Goal: Task Accomplishment & Management: Use online tool/utility

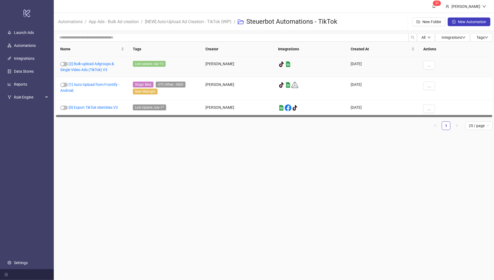
click at [88, 65] on link "[2] Bulk-upload Adgroups & Single Video Ads (TikTok) V3" at bounding box center [87, 67] width 54 height 10
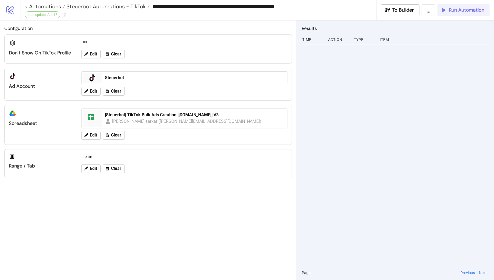
click at [447, 13] on div "Run Automation" at bounding box center [463, 10] width 44 height 6
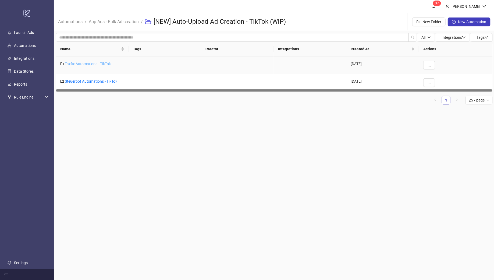
click at [84, 63] on link "Taxfix Automations - TikTok" at bounding box center [88, 64] width 46 height 4
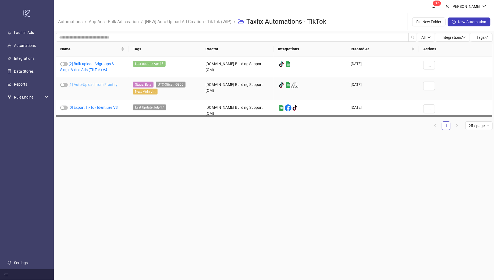
click at [94, 84] on link "[1] Auto-Upload from Frontify" at bounding box center [93, 84] width 49 height 4
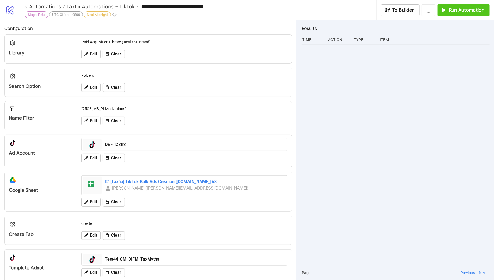
click at [151, 182] on div "[Taxfix] TikTok Bulk Ads Creation [Kitchn.io] V3" at bounding box center [194, 181] width 179 height 6
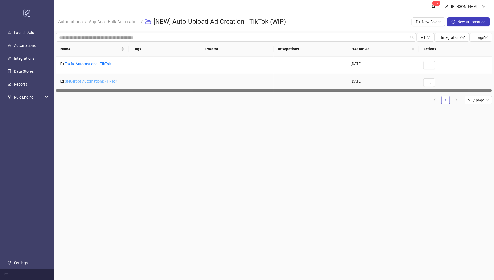
click at [87, 81] on link "Steuerbot Automations - TikTok" at bounding box center [91, 81] width 52 height 4
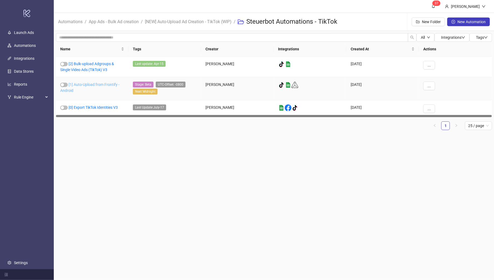
click at [90, 83] on link "[1] Auto-Upload from Frontify - Android" at bounding box center [89, 87] width 59 height 10
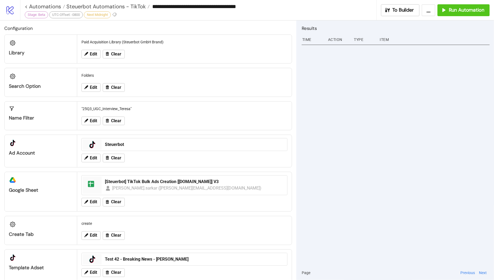
click at [140, 186] on div "monalisa.sarkar (monalisa.sarkar@taxfix.de)" at bounding box center [186, 187] width 149 height 7
click at [145, 181] on div "[Steuerbot] TikTok Bulk Ads Creation [Kitchn.io] V3" at bounding box center [194, 181] width 179 height 6
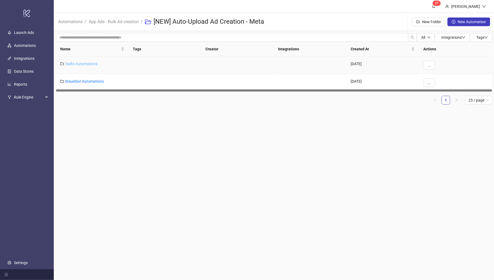
click at [86, 64] on link "Taxfix Automations" at bounding box center [81, 64] width 33 height 4
click at [81, 64] on link "Taxfix Automations" at bounding box center [81, 64] width 33 height 4
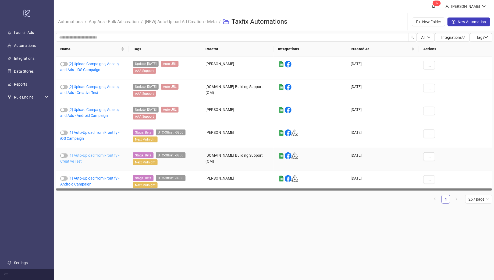
click at [90, 153] on link "[1] Auto-Upload from Frontify - Creative Test" at bounding box center [89, 158] width 59 height 10
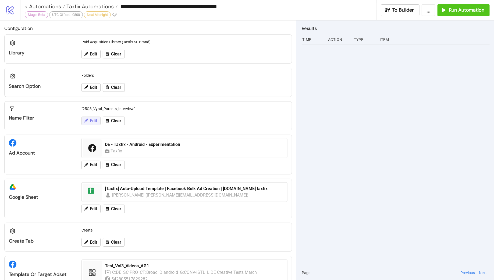
click at [92, 119] on span "Edit" at bounding box center [93, 120] width 7 height 5
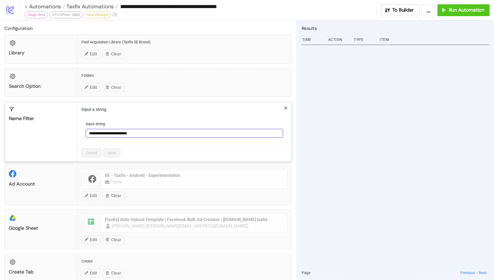
click at [151, 131] on input "**********" at bounding box center [184, 133] width 197 height 9
click at [285, 108] on icon "close" at bounding box center [285, 107] width 3 height 3
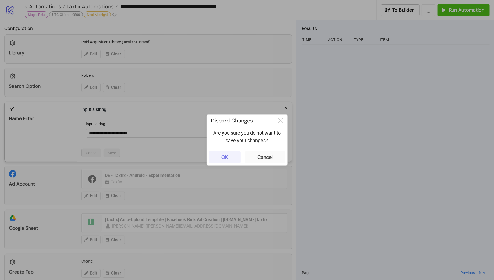
click at [230, 153] on button "OK" at bounding box center [225, 157] width 32 height 12
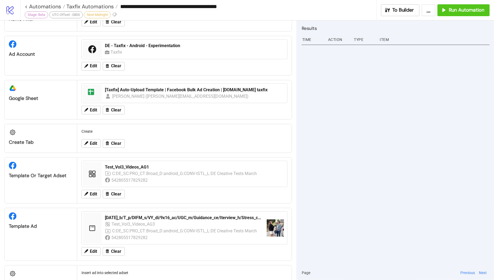
scroll to position [102, 0]
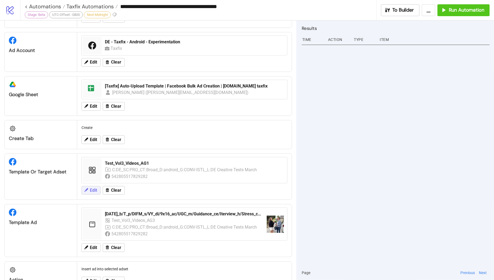
click at [92, 188] on span "Edit" at bounding box center [93, 190] width 7 height 5
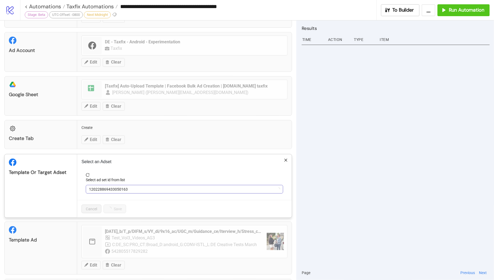
click at [146, 187] on span "120228869433050163" at bounding box center [184, 189] width 191 height 8
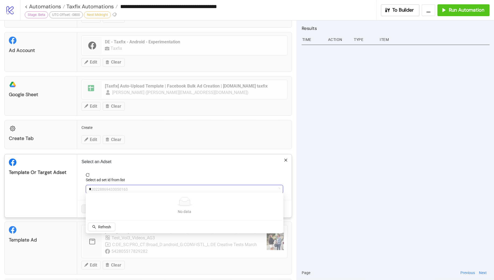
type input "**"
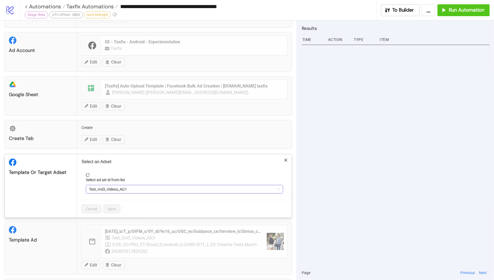
click at [139, 186] on span "Test_Vol3_Videos_AG1" at bounding box center [184, 189] width 191 height 8
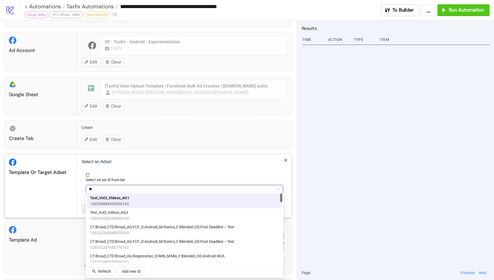
type input "***"
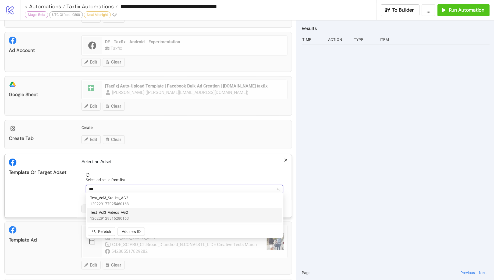
click at [141, 213] on div "Test_Vol3_Videos_AG2 120229129316280163" at bounding box center [184, 215] width 189 height 12
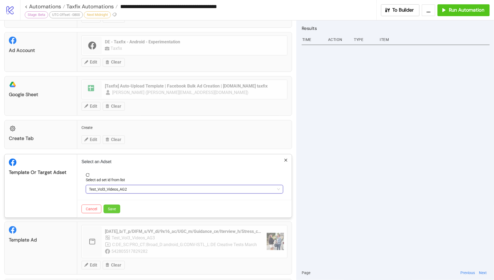
click at [113, 210] on button "Save" at bounding box center [111, 208] width 17 height 9
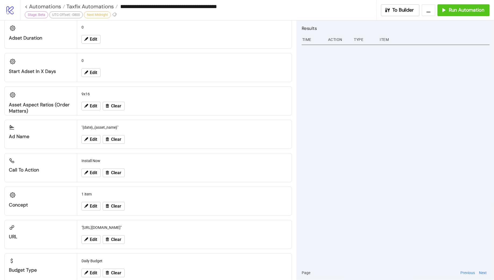
scroll to position [483, 0]
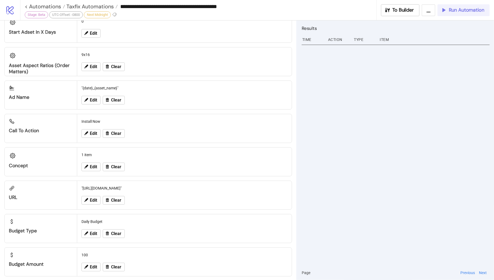
click at [462, 13] on button "Run Automation" at bounding box center [463, 10] width 52 height 12
click at [97, 5] on span "Taxfix Automations" at bounding box center [89, 6] width 49 height 7
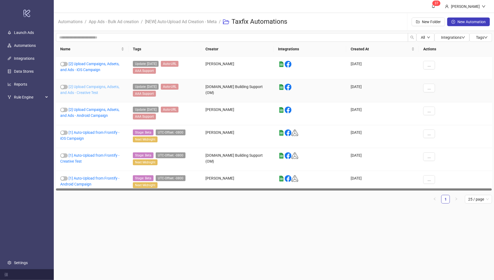
click at [87, 87] on link "[2] Upload Campaigns, Adsets, and Ads - Creative Test" at bounding box center [89, 89] width 59 height 10
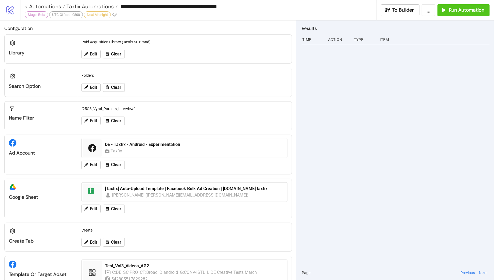
type input "**********"
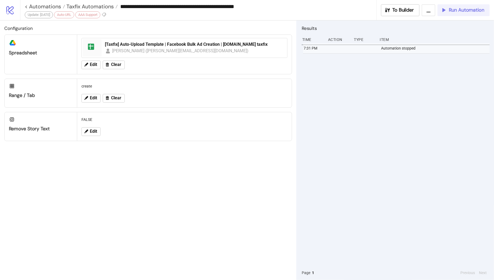
click at [459, 12] on span "Run Automation" at bounding box center [466, 10] width 35 height 6
click at [448, 11] on div "Run Automation" at bounding box center [463, 10] width 44 height 6
